Goal: Task Accomplishment & Management: Manage account settings

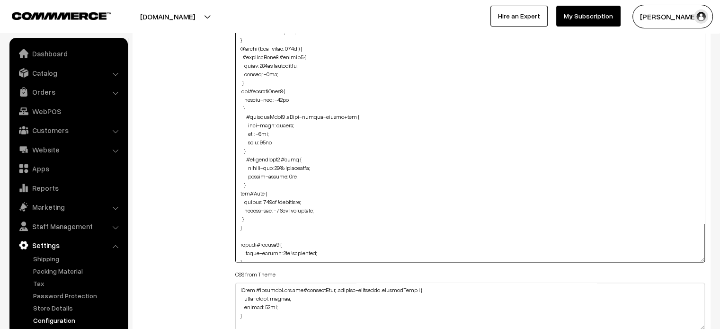
scroll to position [1318, 0]
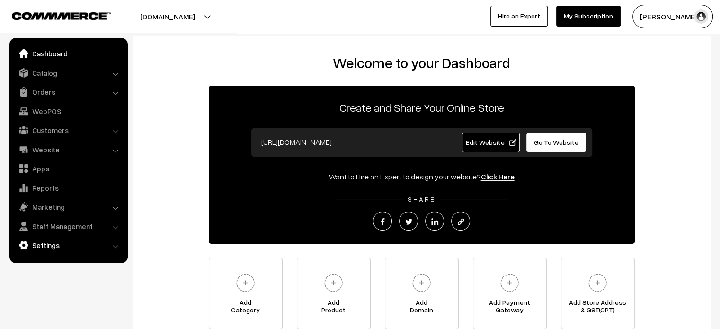
click at [56, 247] on link "Settings" at bounding box center [68, 245] width 113 height 17
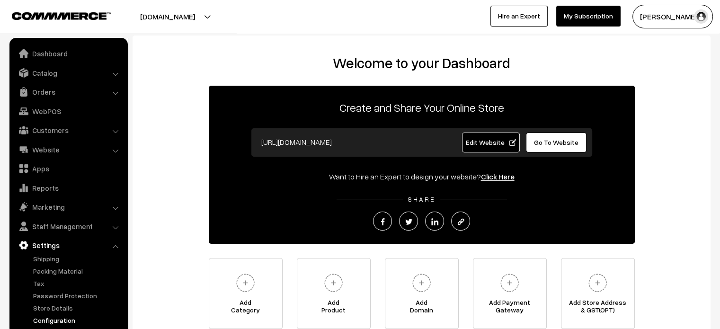
click at [51, 323] on link "Configuration" at bounding box center [78, 320] width 94 height 10
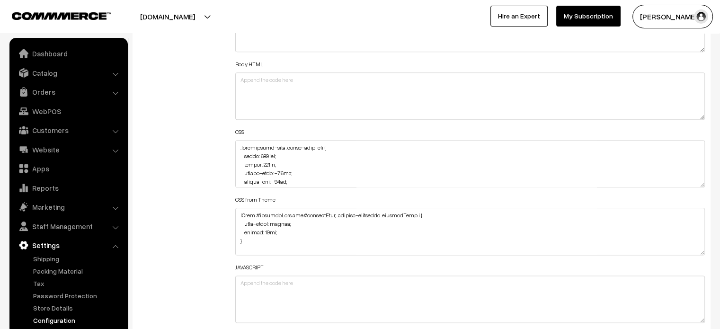
scroll to position [1116, 0]
click at [238, 146] on textarea at bounding box center [470, 163] width 470 height 47
paste textarea ".productCard img#image:hover { transform: scale(1.2); transform-origin: bottom;…"
drag, startPoint x: 280, startPoint y: 147, endPoint x: 238, endPoint y: 149, distance: 42.7
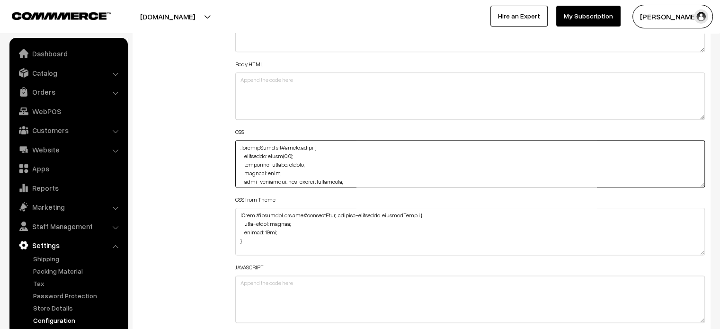
click at [238, 149] on textarea at bounding box center [470, 163] width 470 height 47
paste textarea "#categorySection"
click at [400, 156] on textarea at bounding box center [470, 163] width 470 height 47
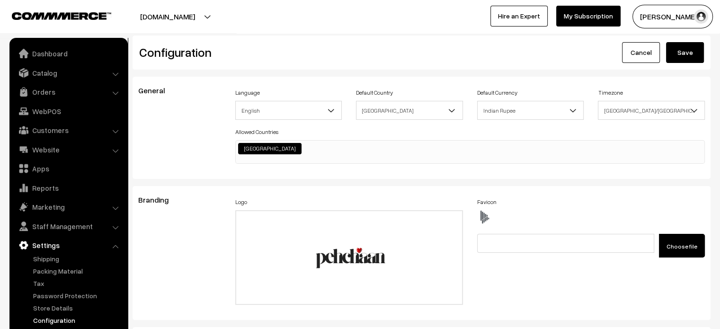
type textarea "#categorySection #image:hover { transform: scale(1.2); transform-origin: bottom…"
click at [688, 61] on button "Save" at bounding box center [685, 52] width 38 height 21
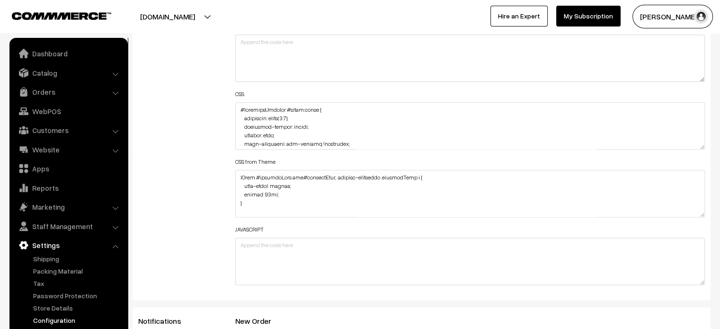
scroll to position [1165, 0]
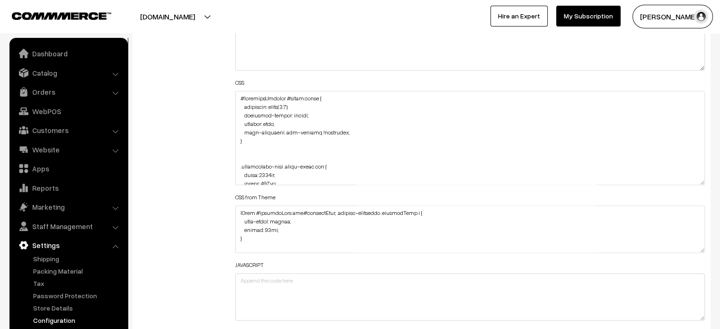
drag, startPoint x: 703, startPoint y: 133, endPoint x: 701, endPoint y: 216, distance: 82.4
click at [701, 185] on textarea at bounding box center [470, 138] width 470 height 94
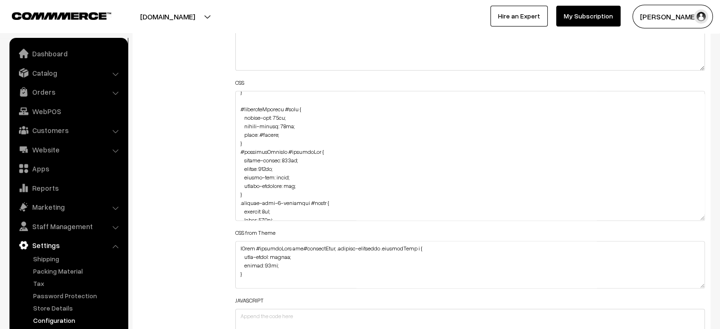
scroll to position [1081, 0]
click at [290, 192] on textarea at bounding box center [470, 156] width 470 height 130
drag, startPoint x: 239, startPoint y: 153, endPoint x: 257, endPoint y: 189, distance: 40.2
click at [257, 189] on textarea at bounding box center [470, 156] width 470 height 130
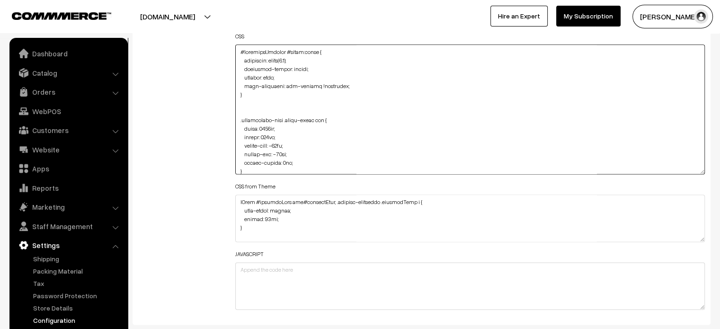
scroll to position [1216, 0]
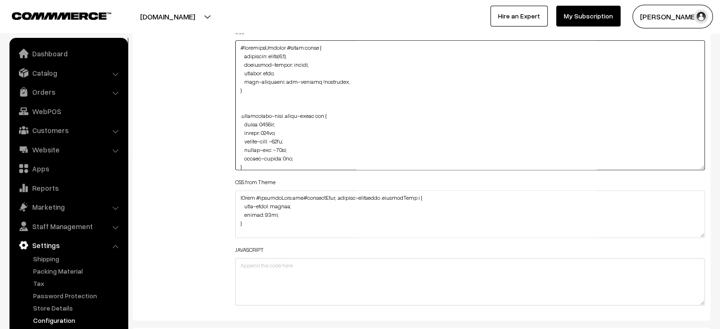
click at [250, 99] on textarea at bounding box center [470, 105] width 470 height 130
drag, startPoint x: 243, startPoint y: 90, endPoint x: 230, endPoint y: 22, distance: 69.3
click at [230, 22] on body "Thank you for showing interest. Our team will call you shortly. Close pehchaan.…" at bounding box center [360, 271] width 720 height 2974
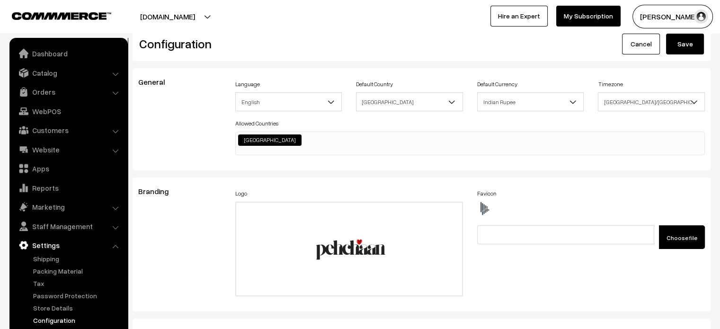
scroll to position [0, 0]
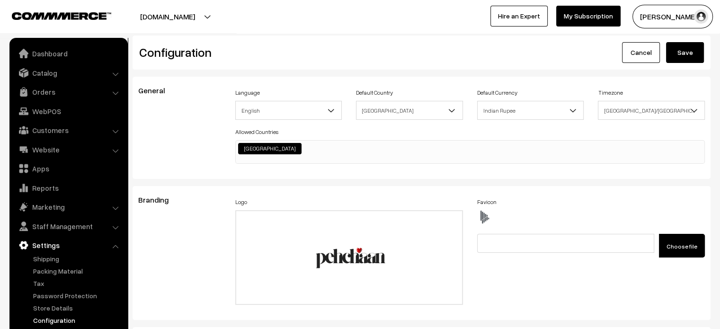
type textarea ".testimonial-wrap .slick-slide img { width: 1871px; height: 800px; margin-left:…"
click at [688, 51] on button "Save" at bounding box center [685, 52] width 38 height 21
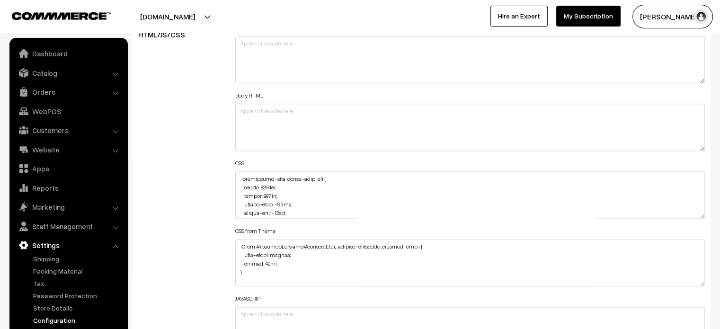
scroll to position [1087, 0]
click at [237, 180] on textarea at bounding box center [470, 193] width 470 height 47
click at [236, 177] on textarea at bounding box center [470, 193] width 470 height 47
paste textarea "#categorySection #productImg { border-radius: 233px; height: 415px; object-fit:…"
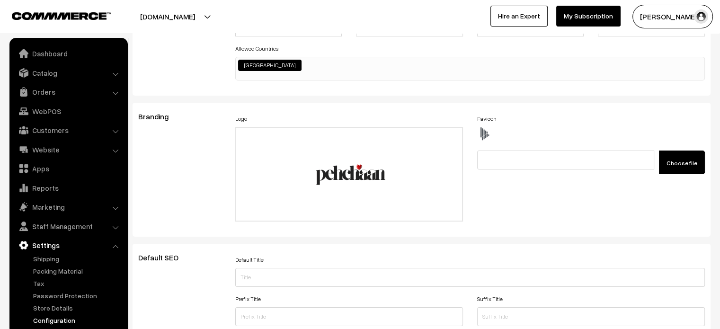
scroll to position [0, 0]
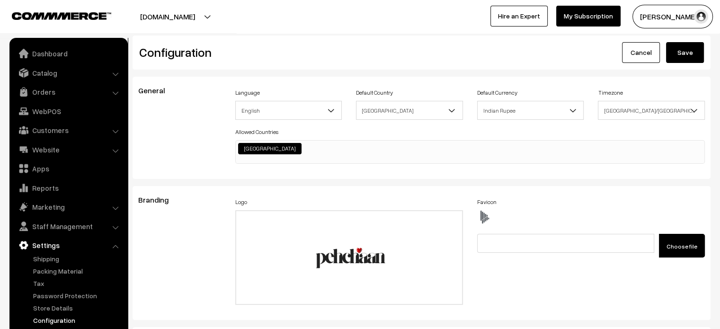
type textarea "#categorySection #productImg { border-radius: 233px; height: 415px; object-fit:…"
click at [671, 53] on button "Save" at bounding box center [685, 52] width 38 height 21
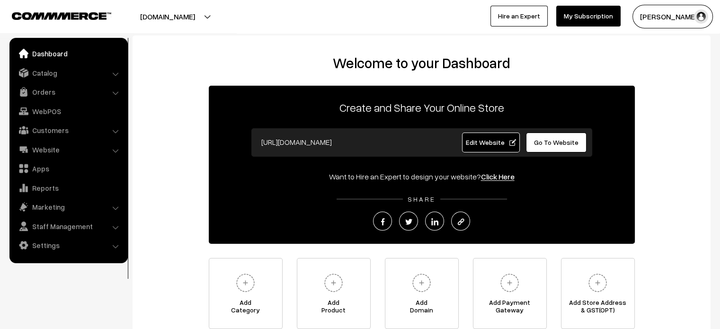
click at [550, 144] on span "Go To Website" at bounding box center [556, 142] width 45 height 8
